Goal: Information Seeking & Learning: Learn about a topic

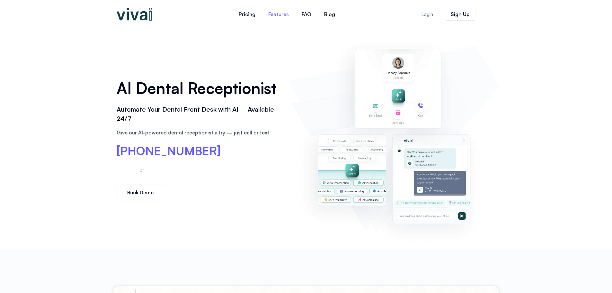
click at [275, 12] on link "Features" at bounding box center [278, 13] width 33 height 15
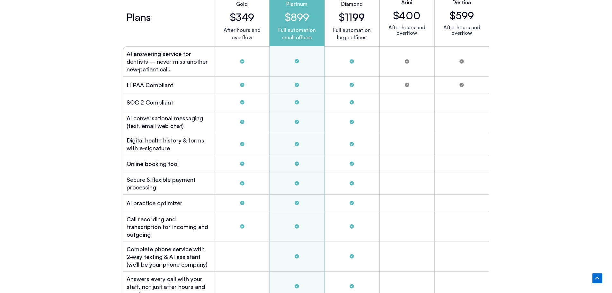
scroll to position [1732, 0]
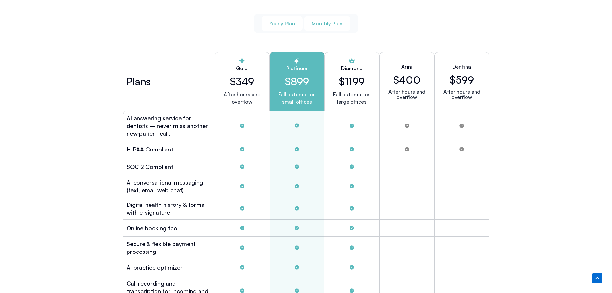
click at [322, 22] on span "Monthly Plan" at bounding box center [326, 23] width 31 height 7
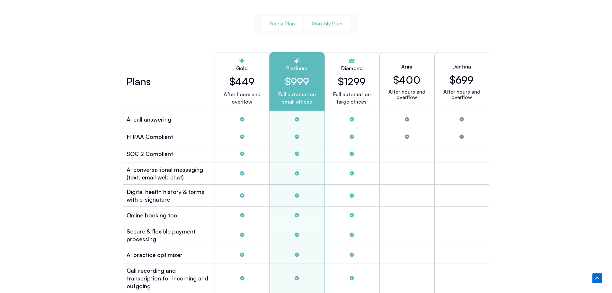
click at [276, 20] on span "Yearly Plan" at bounding box center [282, 23] width 26 height 7
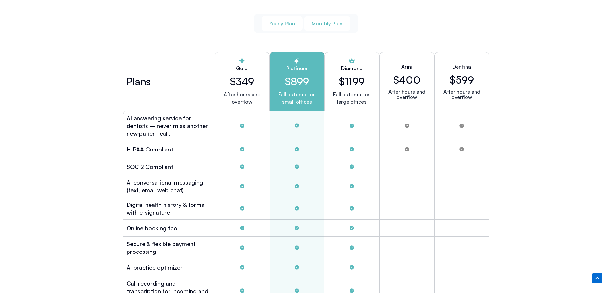
click at [331, 26] on button "Monthly Plan" at bounding box center [327, 23] width 46 height 15
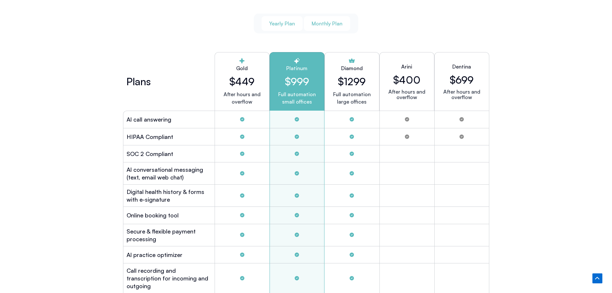
click at [280, 24] on span "Yearly Plan" at bounding box center [282, 23] width 26 height 7
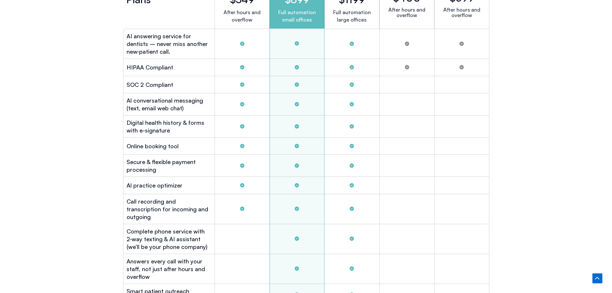
scroll to position [1828, 0]
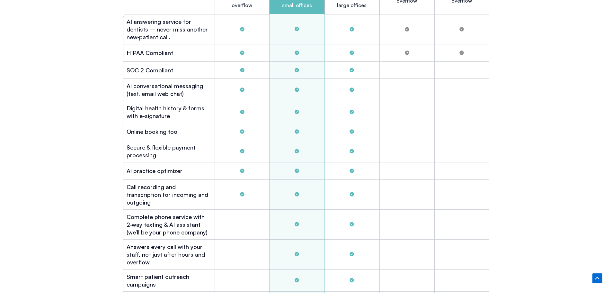
click at [524, 181] on div "PRICING No Contracts ― Start with Confidence We’re so sure you’ll love Viva Al …" at bounding box center [306, 267] width 612 height 960
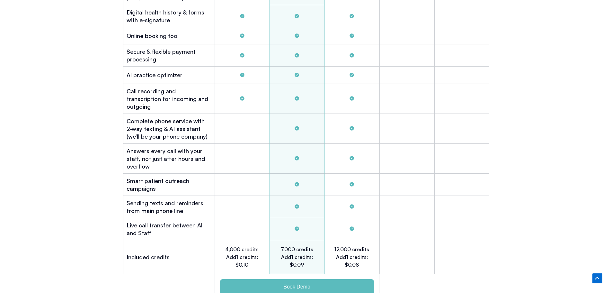
scroll to position [1925, 0]
click at [532, 149] on div "PRICING No Contracts ― Start with Confidence We’re so sure you’ll love Viva Al …" at bounding box center [306, 171] width 612 height 960
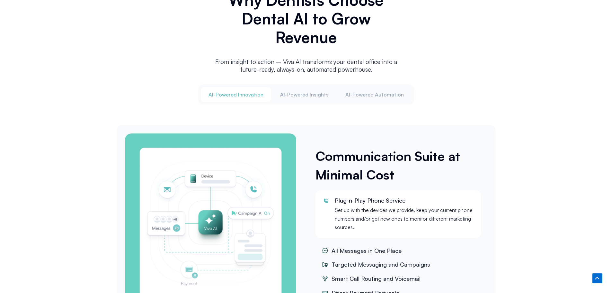
scroll to position [769, 0]
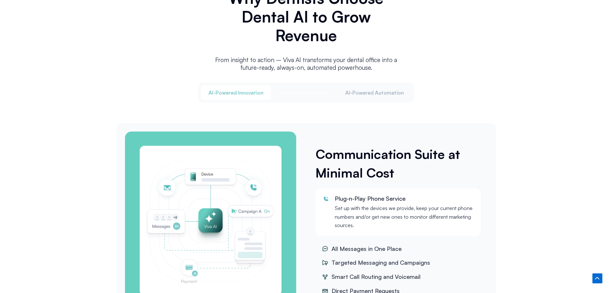
click at [293, 90] on span "Al-Powered Insights" at bounding box center [304, 92] width 48 height 7
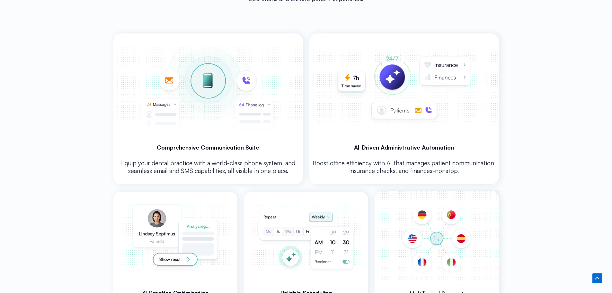
scroll to position [1347, 0]
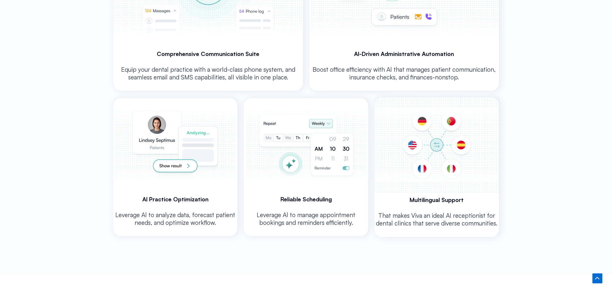
click at [177, 163] on img at bounding box center [175, 145] width 122 height 94
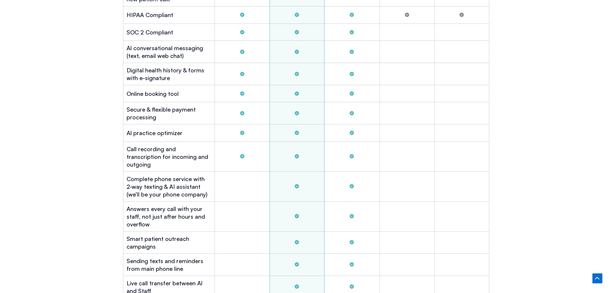
scroll to position [1908, 0]
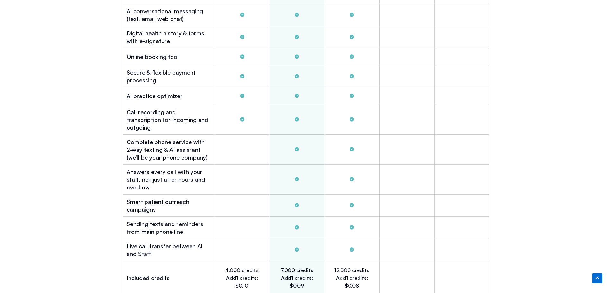
click at [529, 202] on div "PRICING No Contracts ― Start with Confidence We’re so sure you’ll love Viva Al …" at bounding box center [306, 192] width 612 height 960
click at [549, 158] on div "PRICING No Contracts ― Start with Confidence We’re so sure you’ll love Viva Al …" at bounding box center [306, 192] width 612 height 960
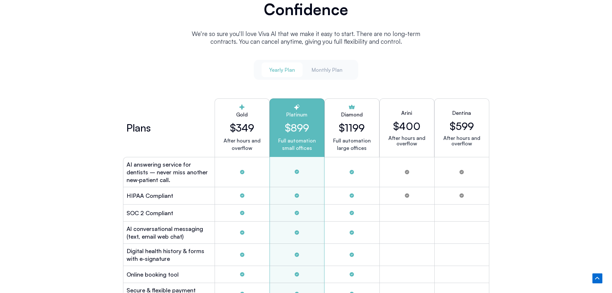
scroll to position [1683, 0]
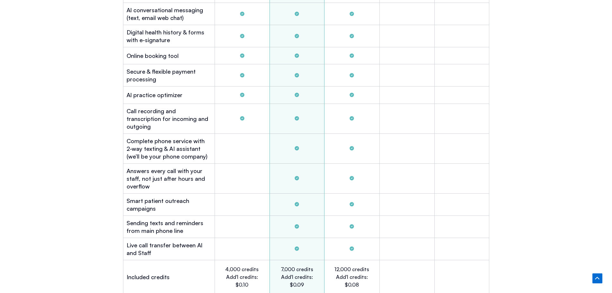
scroll to position [1908, 0]
